Goal: Information Seeking & Learning: Learn about a topic

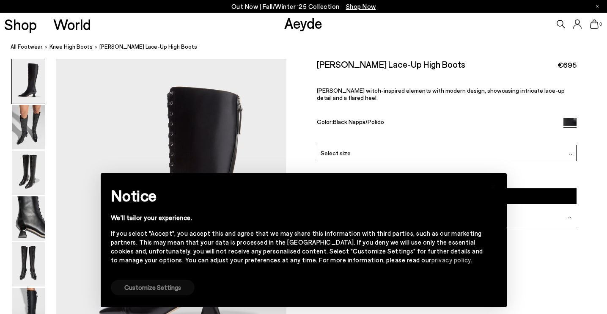
click at [143, 285] on button "Customize Settings" at bounding box center [153, 288] width 84 height 16
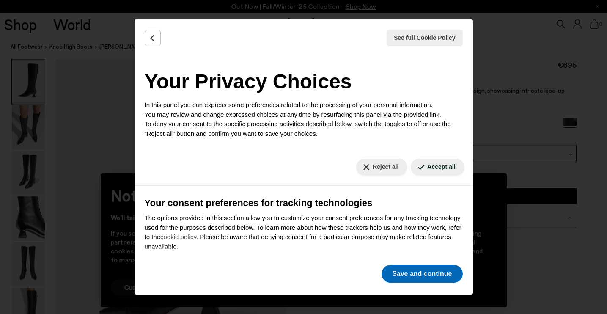
click at [415, 276] on button "Save and continue" at bounding box center [422, 274] width 81 height 18
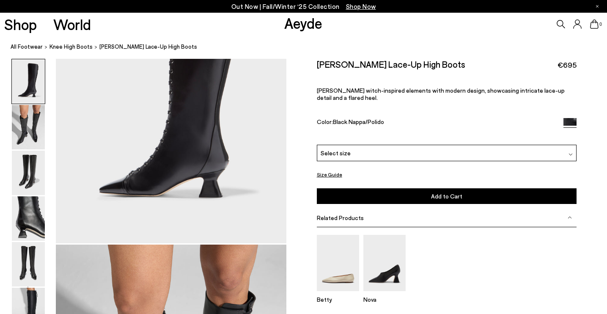
scroll to position [123, 0]
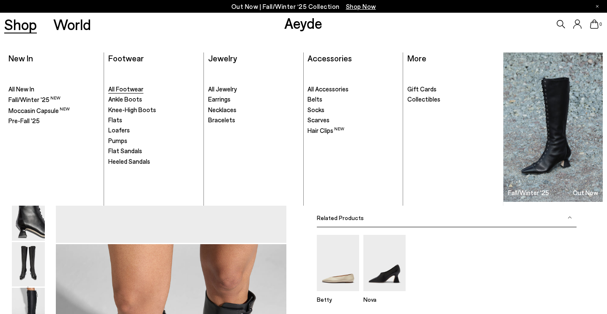
click at [127, 89] on span "All Footwear" at bounding box center [125, 89] width 35 height 8
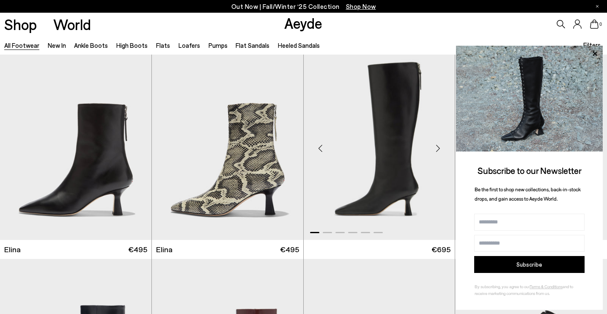
scroll to position [844, 0]
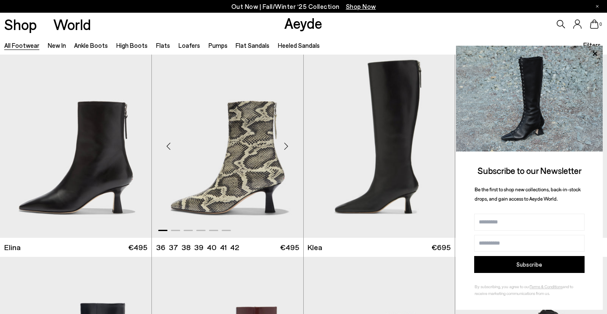
click at [286, 146] on div "Next slide" at bounding box center [286, 145] width 25 height 25
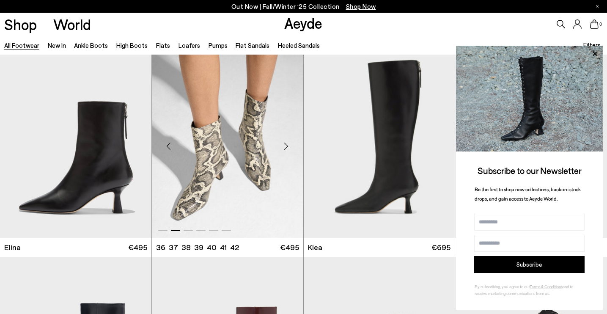
click at [286, 146] on div "Next slide" at bounding box center [286, 145] width 25 height 25
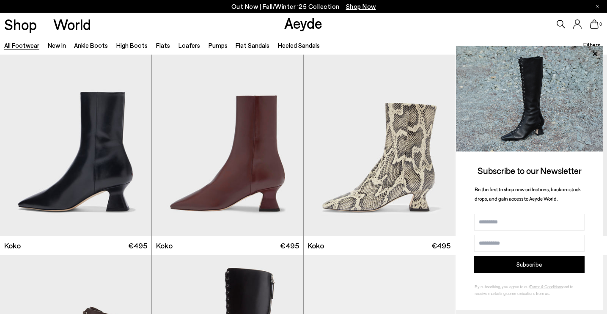
scroll to position [1057, 0]
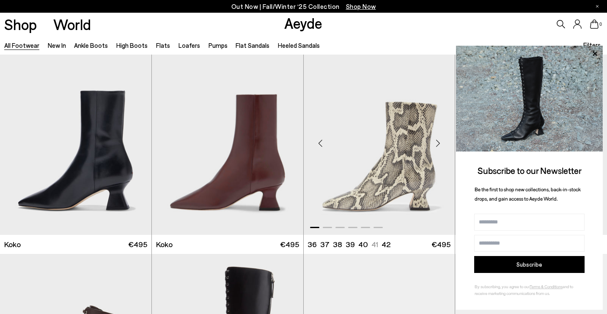
click at [435, 143] on div "Next slide" at bounding box center [437, 142] width 25 height 25
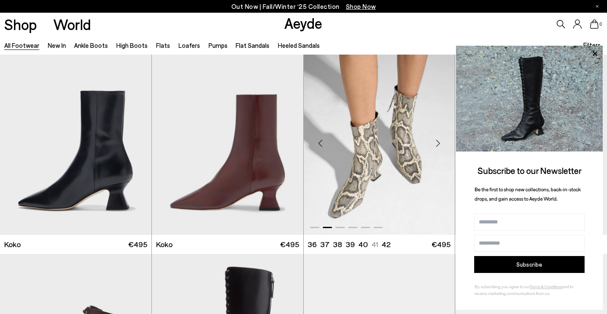
click at [435, 143] on div "Next slide" at bounding box center [437, 142] width 25 height 25
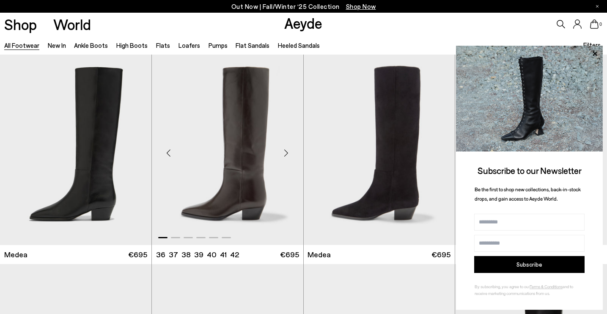
click at [284, 155] on div "Next slide" at bounding box center [286, 152] width 25 height 25
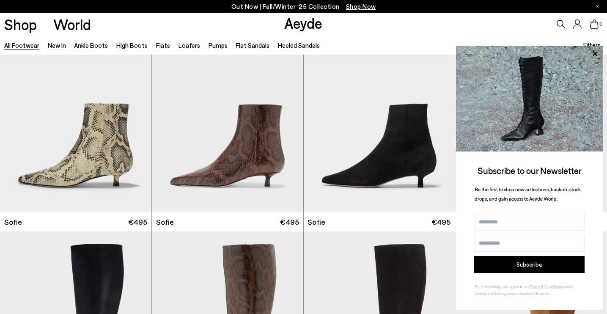
scroll to position [2755, 0]
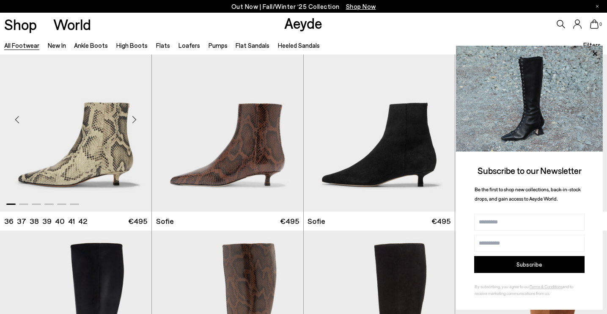
click at [132, 123] on div "Next slide" at bounding box center [134, 119] width 25 height 25
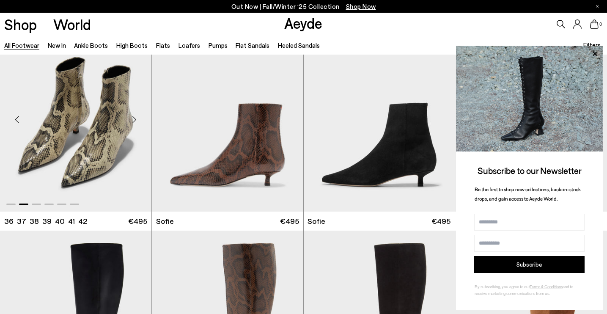
click at [132, 123] on div "Next slide" at bounding box center [134, 119] width 25 height 25
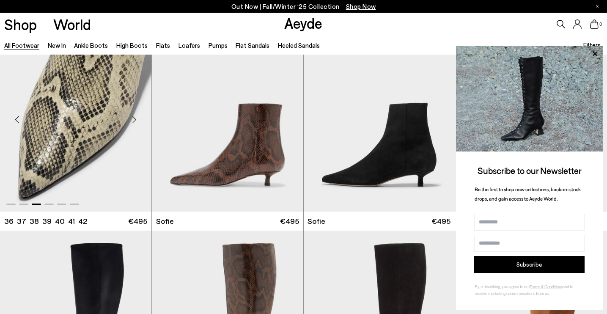
click at [132, 123] on div "Next slide" at bounding box center [134, 119] width 25 height 25
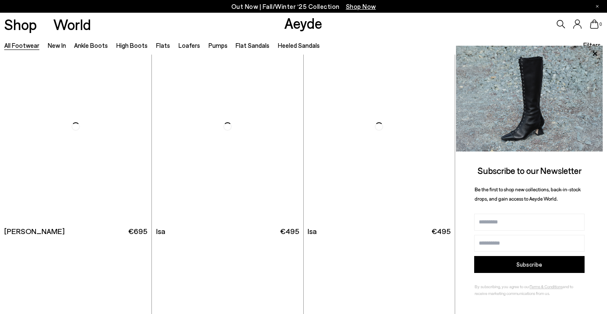
scroll to position [5048, 0]
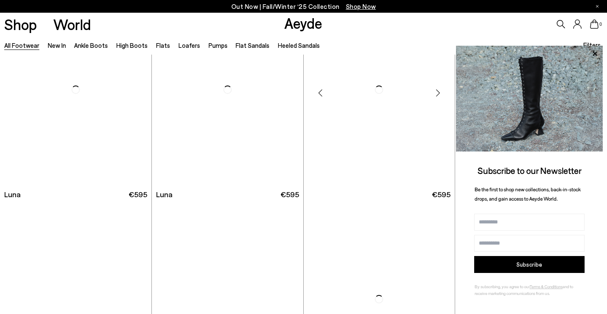
scroll to position [6128, 0]
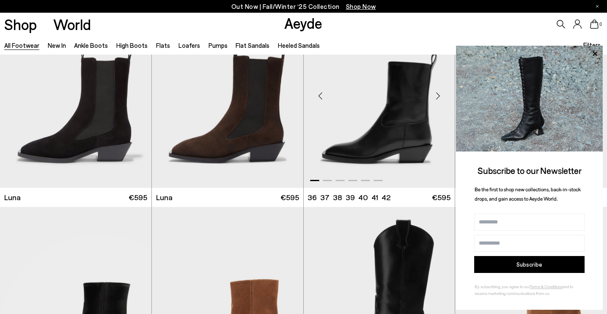
click at [401, 150] on img "1 / 6" at bounding box center [379, 92] width 151 height 190
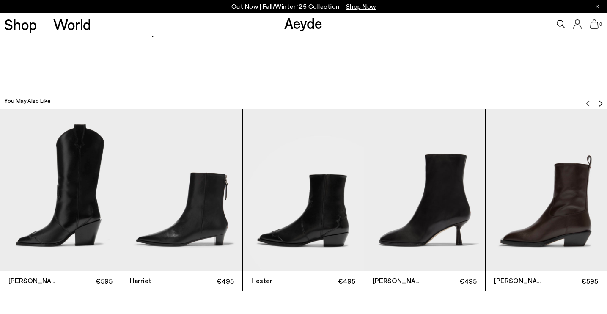
scroll to position [1864, 0]
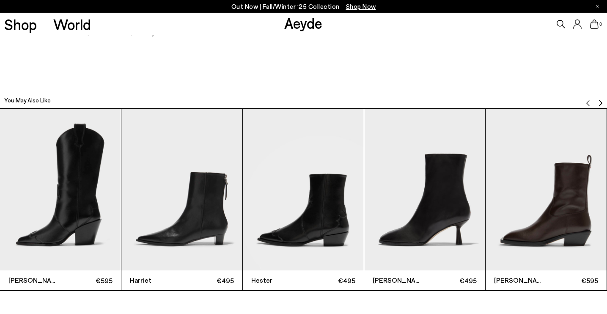
click at [327, 231] on img "3 / 12" at bounding box center [303, 189] width 121 height 161
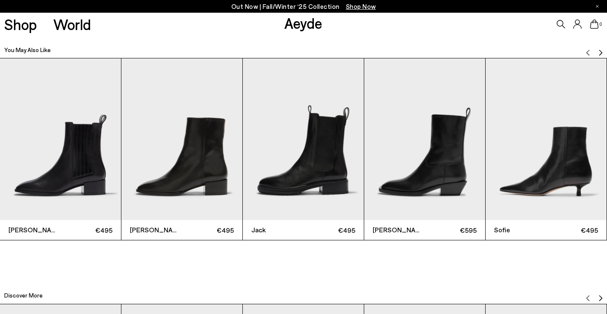
scroll to position [1915, 0]
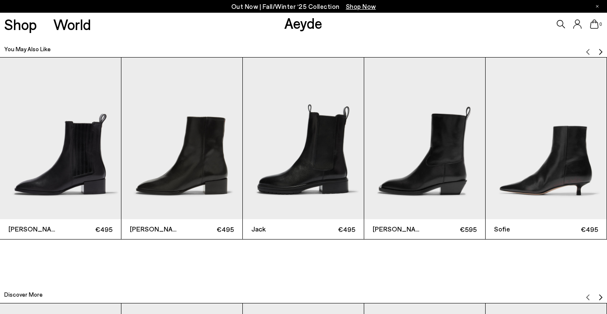
click at [429, 186] on img "4 / 12" at bounding box center [424, 138] width 121 height 161
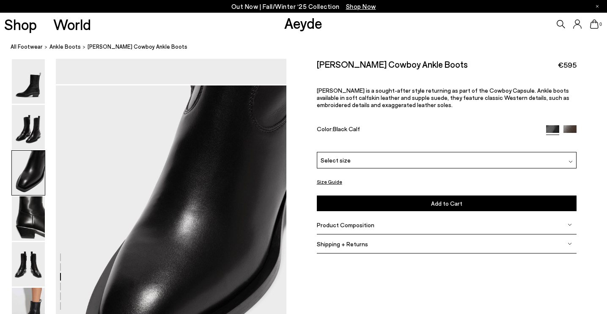
scroll to position [600, 0]
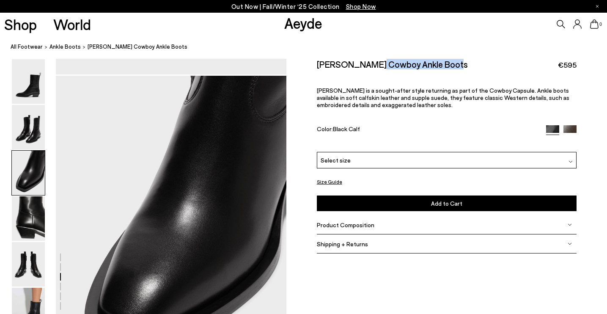
drag, startPoint x: 444, startPoint y: 63, endPoint x: 367, endPoint y: 68, distance: 77.1
click at [366, 67] on div "[PERSON_NAME] Cowboy Ankle Boots €595" at bounding box center [447, 64] width 260 height 11
copy h2 "Cowboy Ankle Boots"
